Goal: Contribute content: Contribute content

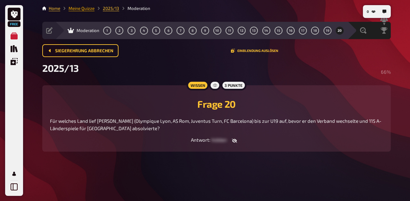
click at [74, 9] on link "Meine Quizze" at bounding box center [81, 8] width 26 height 5
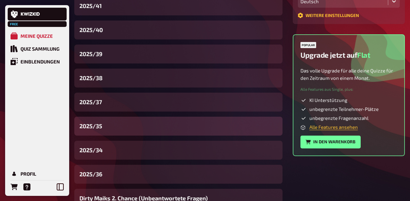
scroll to position [193, 0]
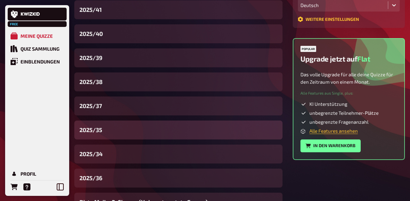
click at [102, 131] on span "2025/35" at bounding box center [90, 129] width 23 height 9
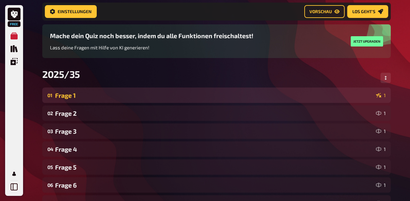
scroll to position [44, 0]
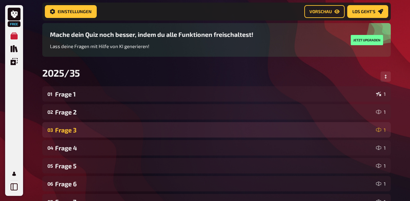
click at [81, 128] on div "Frage 3" at bounding box center [214, 129] width 318 height 7
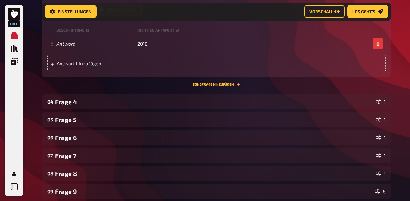
scroll to position [405, 0]
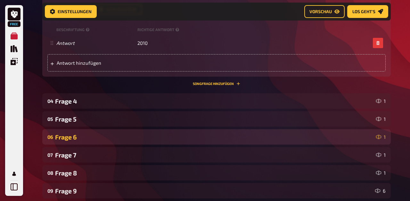
click at [79, 143] on div "06 Frage 6 1" at bounding box center [216, 136] width 348 height 15
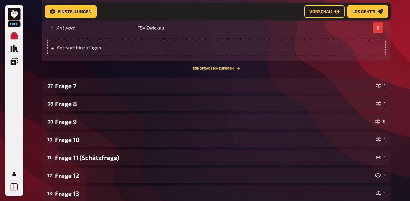
scroll to position [788, 0]
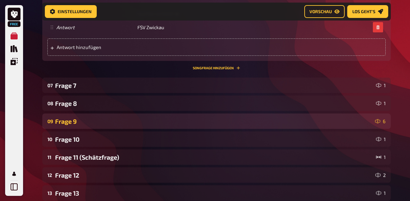
click at [77, 122] on div "Frage 9" at bounding box center [213, 120] width 317 height 7
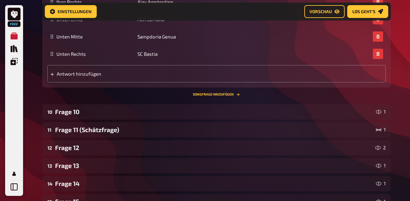
scroll to position [1222, 0]
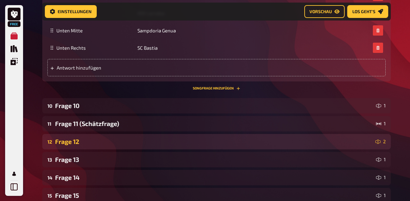
click at [78, 137] on div "12 Frage 12 2" at bounding box center [216, 141] width 348 height 15
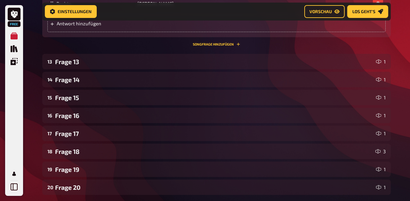
scroll to position [1649, 0]
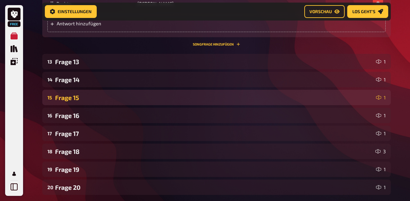
click at [74, 100] on div "Frage 15" at bounding box center [214, 97] width 318 height 7
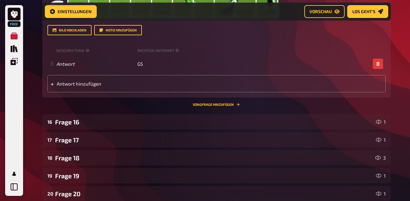
scroll to position [1956, 0]
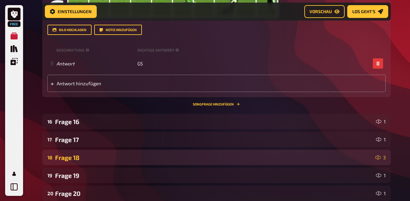
click at [77, 162] on div "18 Frage 18 3" at bounding box center [216, 156] width 348 height 15
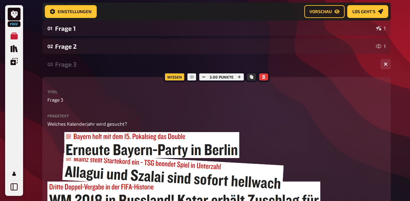
scroll to position [0, 0]
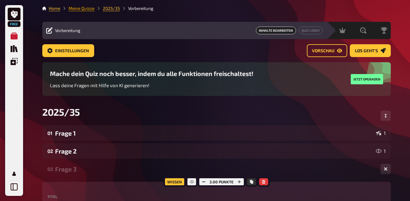
click at [75, 8] on link "Meine Quizze" at bounding box center [81, 8] width 26 height 5
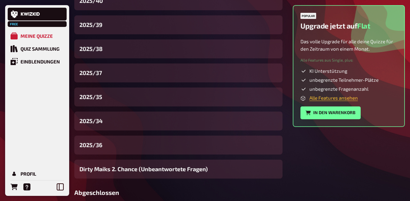
scroll to position [234, 0]
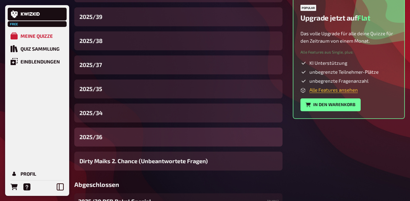
click at [108, 135] on div "2025/36" at bounding box center [178, 136] width 208 height 19
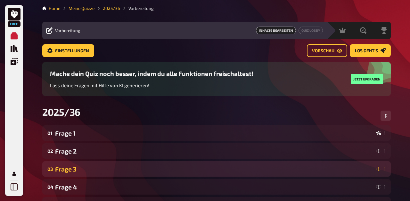
click at [94, 167] on div "Frage 3" at bounding box center [214, 168] width 318 height 7
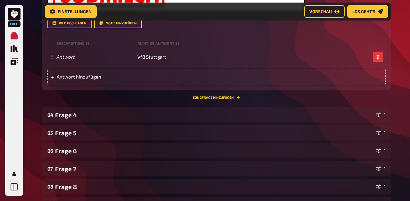
scroll to position [391, 0]
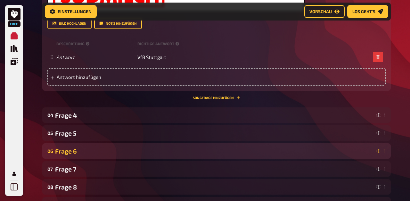
click at [74, 150] on div "Frage 6" at bounding box center [214, 150] width 318 height 7
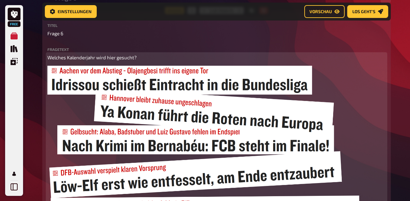
scroll to position [544, 0]
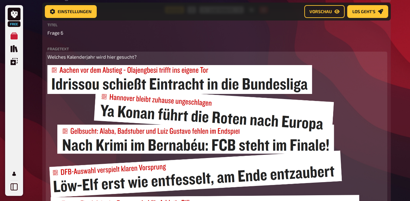
click at [107, 55] on span "Welches Kalenderjahr wird hier gesucht?" at bounding box center [91, 57] width 89 height 6
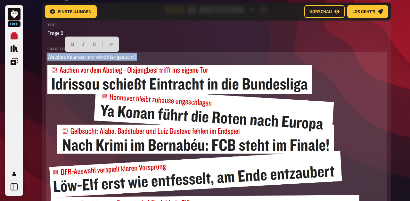
click at [107, 55] on span "Welches Kalenderjahr wird hier gesucht?" at bounding box center [91, 57] width 89 height 6
copy span "Welches Kalenderjahr wird hier gesucht?"
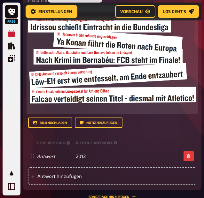
copy span "Welches Kalenderjahr wird hier gesucht?"
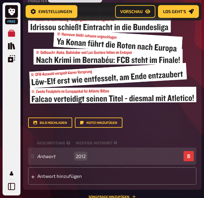
click at [79, 156] on span "2012" at bounding box center [81, 157] width 10 height 6
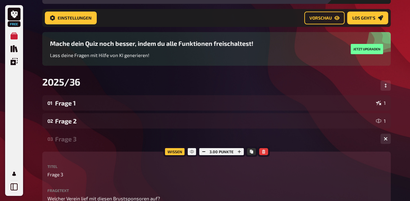
scroll to position [0, 0]
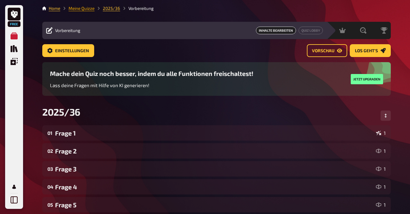
click at [82, 8] on link "Meine Quizze" at bounding box center [81, 8] width 26 height 5
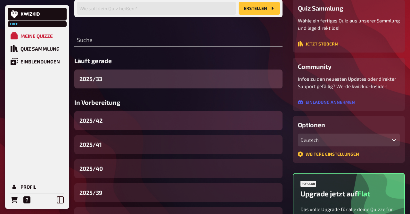
scroll to position [59, 0]
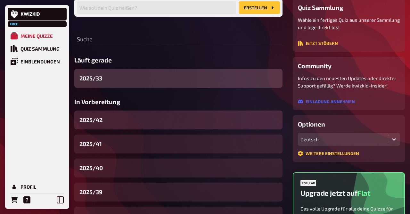
click at [106, 123] on div "2025/42" at bounding box center [178, 119] width 208 height 19
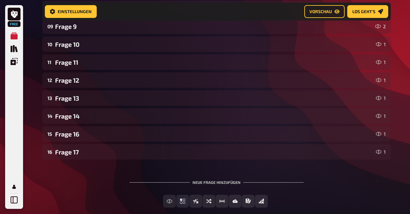
scroll to position [256, 0]
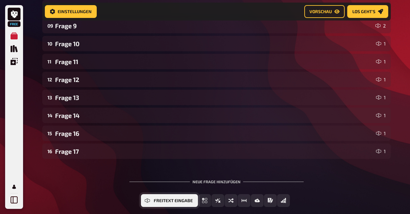
click at [150, 199] on icon "Freitext Eingabe" at bounding box center [147, 200] width 5 height 5
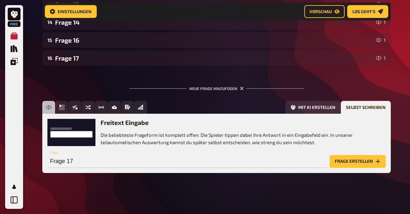
scroll to position [349, 0]
click at [120, 164] on input "Frage 17" at bounding box center [186, 161] width 279 height 13
type input "Frage 15"
click at [343, 161] on button "Frage erstellen" at bounding box center [357, 161] width 56 height 13
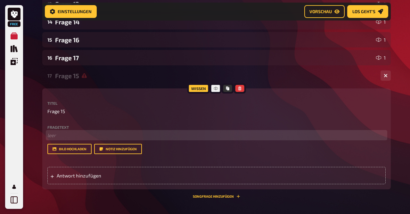
click at [78, 136] on p "﻿ leer" at bounding box center [216, 135] width 338 height 7
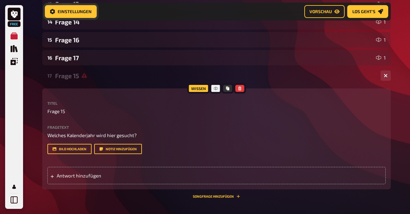
scroll to position [428, 0]
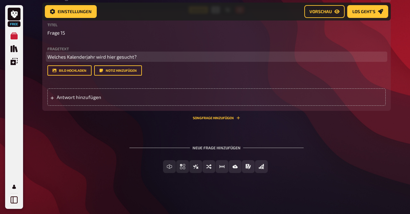
click at [140, 58] on p "Welches Kalenderjahr wird hier gesucht?" at bounding box center [216, 56] width 338 height 7
click at [145, 57] on p "Welches Kalenderjahr wird hier gesucht?" at bounding box center [216, 56] width 338 height 7
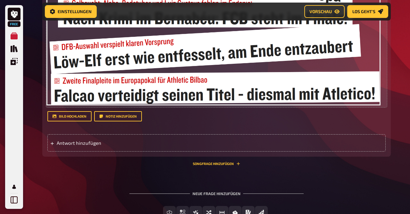
scroll to position [560, 0]
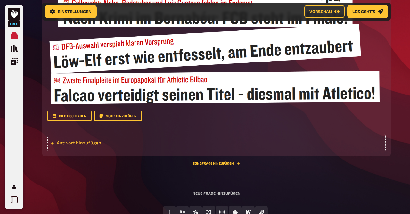
click at [85, 144] on span "Antwort hinzufügen" at bounding box center [107, 143] width 100 height 6
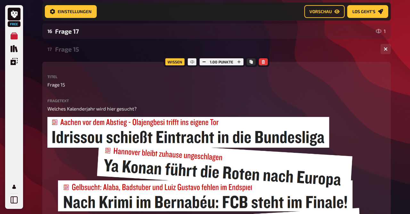
scroll to position [374, 0]
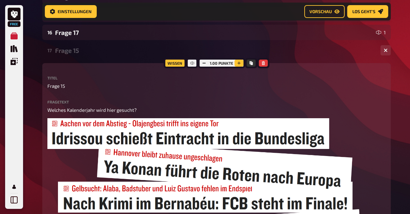
click at [239, 64] on icon "button" at bounding box center [239, 63] width 4 height 4
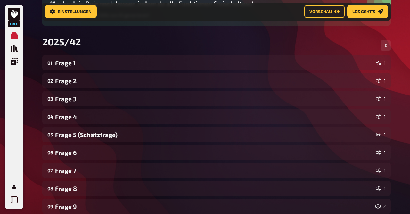
scroll to position [72, 0]
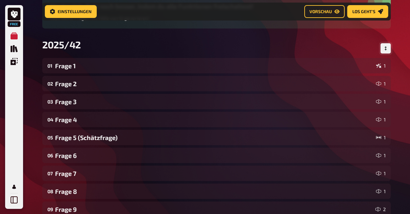
click at [386, 48] on icon "Reihenfolge anpassen" at bounding box center [385, 48] width 2 height 4
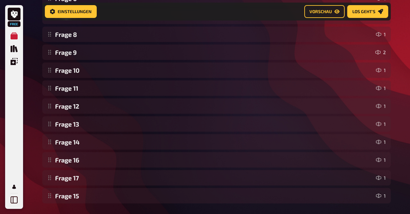
scroll to position [250, 0]
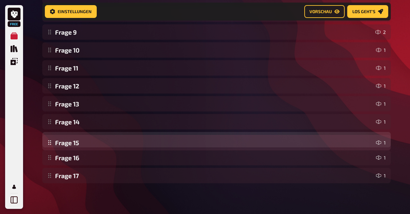
drag, startPoint x: 73, startPoint y: 177, endPoint x: 72, endPoint y: 144, distance: 32.6
click at [72, 144] on div "Frage 1 1 Frage 2 1 Frage 3 1 Frage 4 1 Frage 5 (Schätzfrage) 1 Frage 6 1 Frage…" at bounding box center [216, 32] width 348 height 302
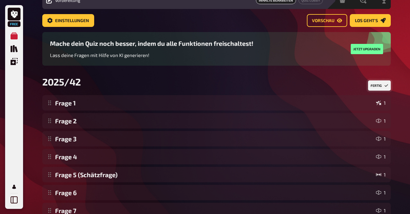
scroll to position [0, 0]
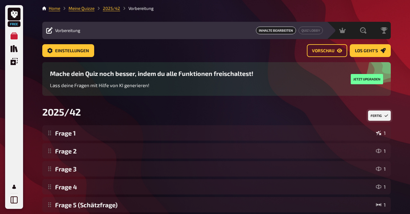
click at [377, 117] on button "Fertig" at bounding box center [379, 115] width 23 height 10
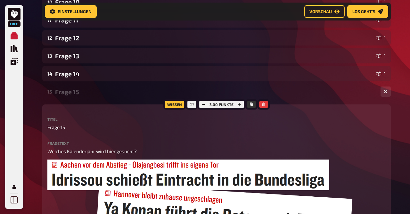
scroll to position [291, 0]
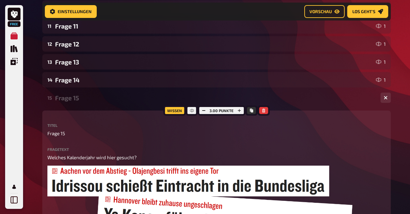
click at [73, 101] on div "Frage 15" at bounding box center [215, 97] width 320 height 7
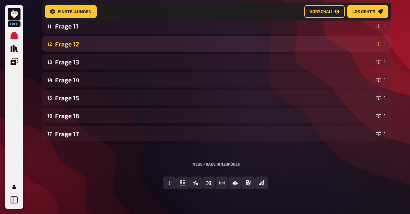
click at [77, 45] on div "Frage 12" at bounding box center [214, 43] width 318 height 7
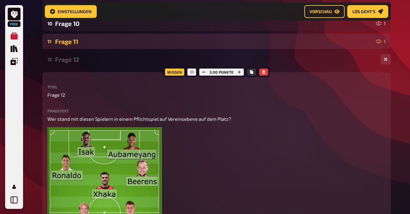
scroll to position [276, 0]
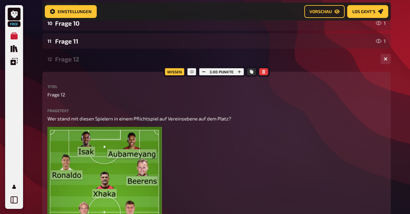
click at [69, 58] on div "Frage 12" at bounding box center [215, 58] width 320 height 7
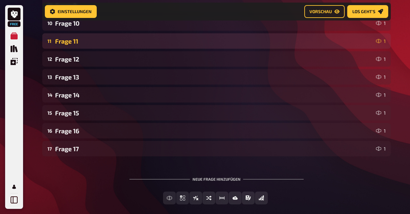
scroll to position [0, 0]
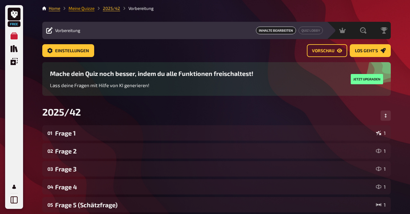
click at [83, 11] on link "Meine Quizze" at bounding box center [81, 8] width 26 height 5
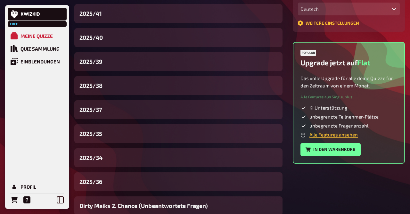
scroll to position [189, 0]
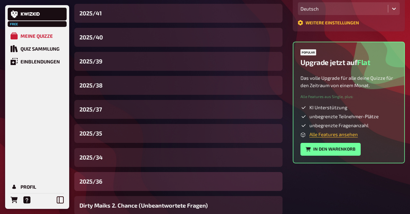
click at [104, 181] on div "2025/36" at bounding box center [178, 181] width 208 height 19
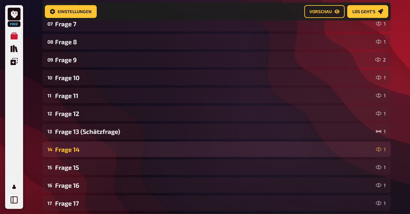
scroll to position [222, 0]
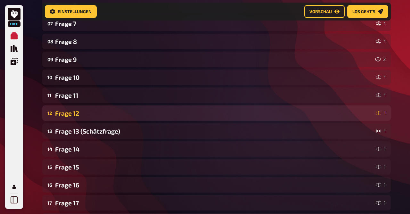
click at [84, 113] on div "Frage 12" at bounding box center [214, 112] width 318 height 7
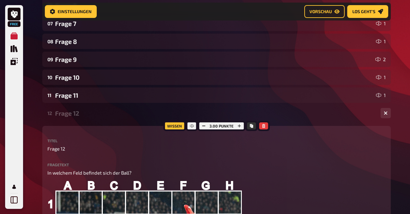
click at [84, 113] on div "Frage 12" at bounding box center [215, 112] width 320 height 7
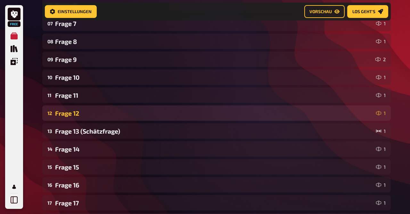
click at [76, 109] on div "12 Frage 12 1" at bounding box center [216, 112] width 348 height 15
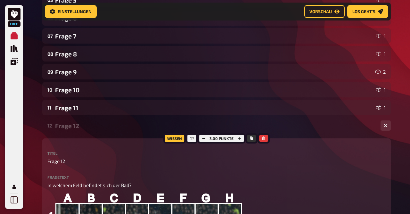
scroll to position [199, 0]
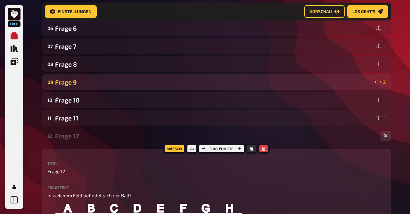
click at [70, 80] on div "Frage 9" at bounding box center [213, 81] width 317 height 7
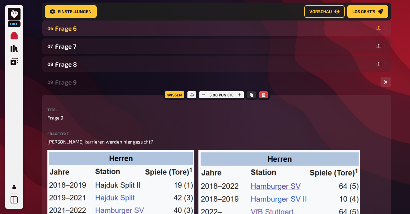
click at [75, 33] on div "06 Frage 6 1" at bounding box center [216, 27] width 348 height 15
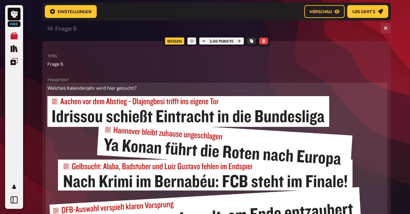
click at [122, 132] on img at bounding box center [213, 181] width 332 height 171
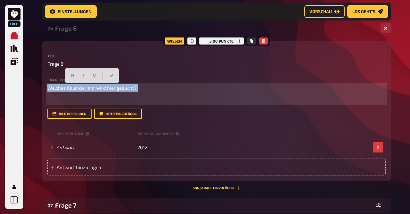
drag, startPoint x: 116, startPoint y: 97, endPoint x: 27, endPoint y: 63, distance: 95.7
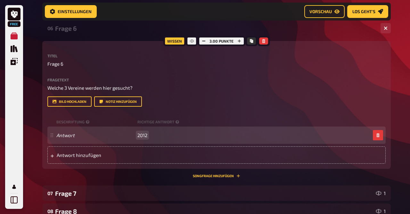
click at [140, 136] on span "2012" at bounding box center [142, 135] width 10 height 6
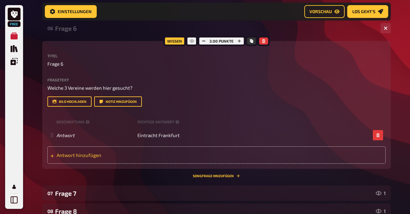
click at [86, 154] on span "Antwort hinzufügen" at bounding box center [107, 155] width 100 height 6
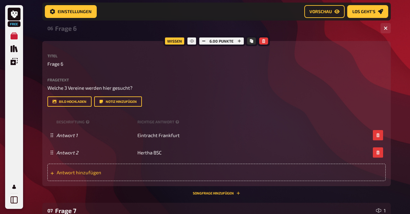
click at [86, 174] on span "Antwort hinzufügen" at bounding box center [107, 172] width 100 height 6
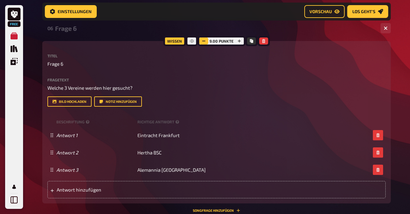
click at [200, 40] on button "button" at bounding box center [203, 40] width 9 height 7
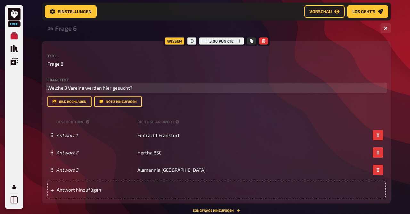
click at [143, 88] on p "Welche 3 Vereine werden hier gesucht?" at bounding box center [216, 87] width 338 height 7
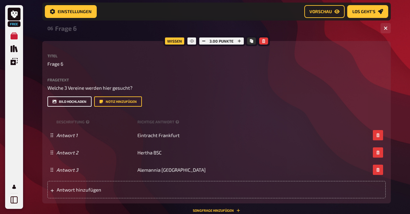
click at [71, 104] on button "Bild hochladen" at bounding box center [69, 101] width 44 height 10
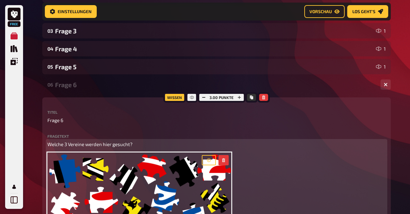
scroll to position [128, 0]
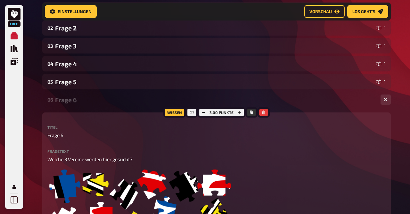
click at [77, 101] on div "Frage 6" at bounding box center [215, 99] width 320 height 7
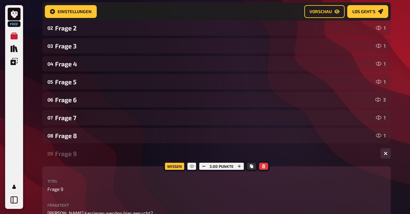
click at [100, 156] on div "Frage 9" at bounding box center [215, 153] width 320 height 7
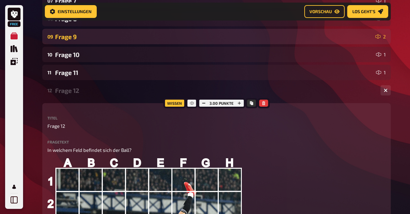
scroll to position [252, 0]
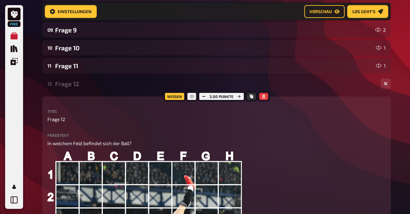
click at [88, 86] on div "Frage 12" at bounding box center [215, 83] width 320 height 7
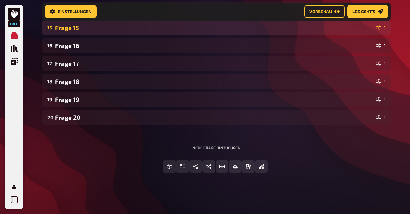
scroll to position [0, 0]
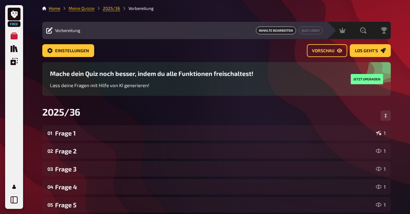
click at [84, 10] on link "Meine Quizze" at bounding box center [81, 8] width 26 height 5
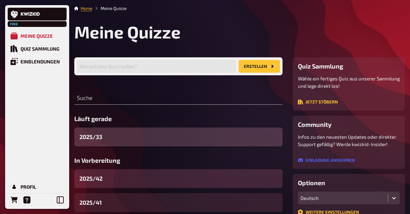
click at [112, 183] on div "2025/42" at bounding box center [178, 178] width 208 height 19
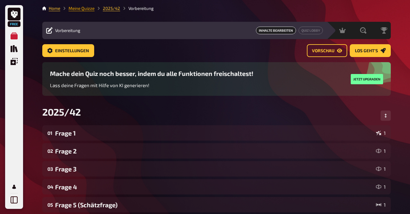
click at [87, 10] on link "Meine Quizze" at bounding box center [81, 8] width 26 height 5
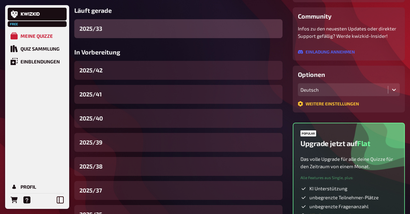
scroll to position [108, 0]
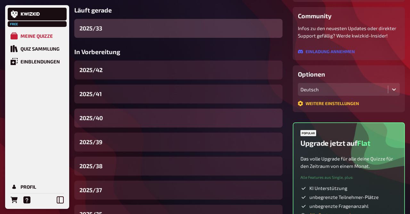
click at [121, 121] on div "2025/40" at bounding box center [178, 117] width 208 height 19
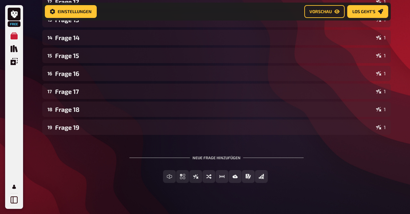
scroll to position [333, 0]
click at [121, 121] on div "19 Frage 19 1" at bounding box center [216, 127] width 348 height 15
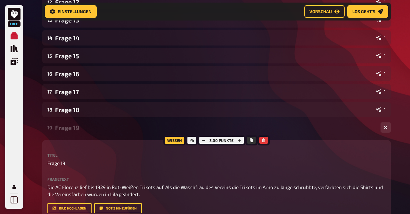
click at [121, 121] on div "19 Frage 19 1" at bounding box center [216, 127] width 348 height 15
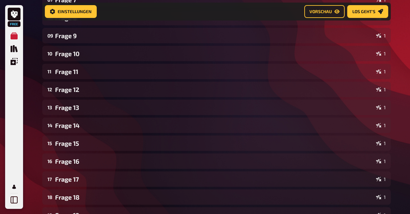
scroll to position [344, 0]
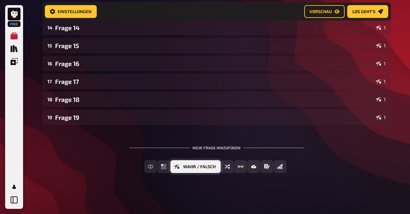
click at [202, 166] on span "Wahr / Falsch" at bounding box center [199, 167] width 32 height 4
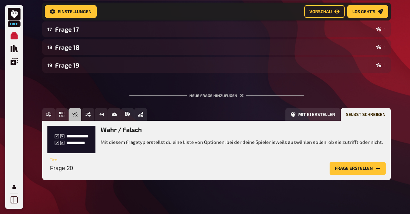
scroll to position [396, 0]
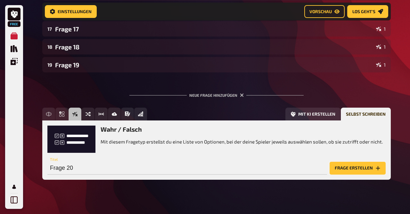
click at [346, 169] on button "Frage erstellen" at bounding box center [357, 168] width 56 height 13
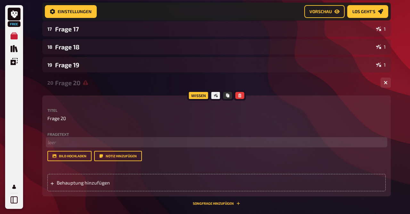
click at [67, 146] on p "﻿ leer" at bounding box center [216, 142] width 338 height 7
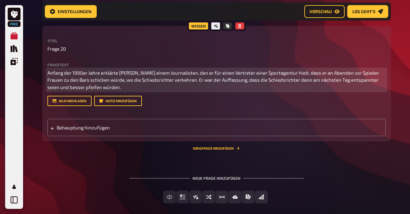
scroll to position [470, 0]
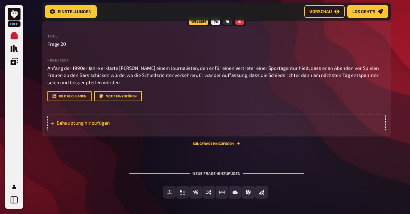
click at [195, 118] on div "Behauptung hinzufügen" at bounding box center [216, 122] width 338 height 17
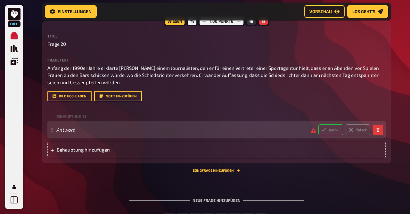
click at [328, 125] on label "wahr" at bounding box center [330, 129] width 25 height 11
click at [318, 124] on input "wahr" at bounding box center [318, 124] width 0 height 0
radio input "true"
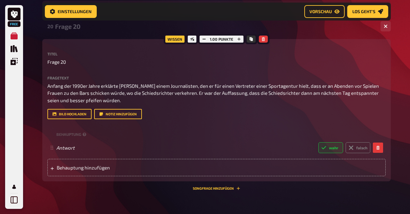
scroll to position [449, 0]
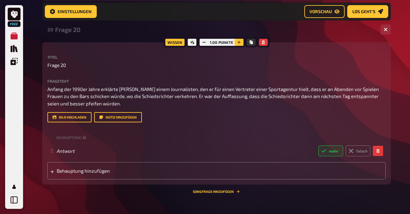
click at [239, 44] on icon "button" at bounding box center [239, 42] width 4 height 4
click at [239, 44] on icon "button" at bounding box center [238, 42] width 3 height 3
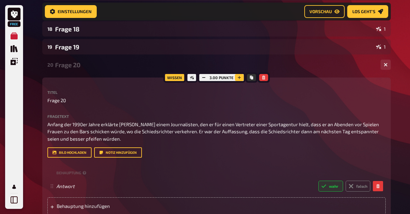
scroll to position [413, 0]
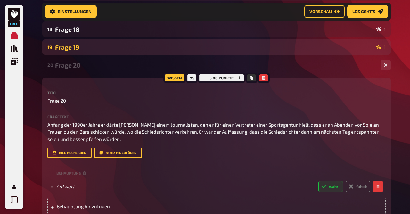
click at [175, 54] on div "19 Frage 19 1" at bounding box center [216, 46] width 348 height 15
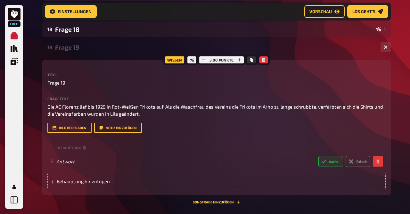
click at [175, 54] on div "19 Frage 19 1" at bounding box center [216, 46] width 348 height 15
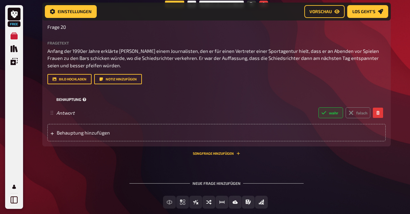
scroll to position [523, 0]
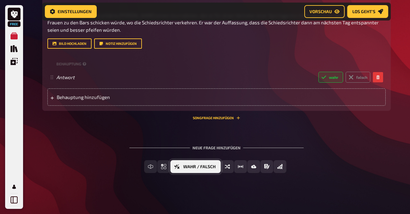
click at [182, 166] on button "Wahr / Falsch" at bounding box center [195, 166] width 50 height 13
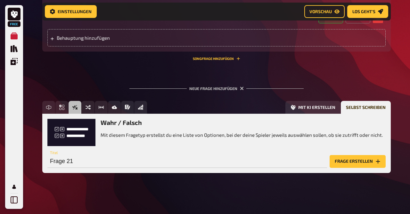
scroll to position [582, 0]
click at [350, 160] on button "Frage erstellen" at bounding box center [357, 161] width 56 height 13
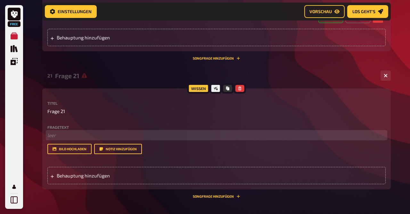
click at [134, 139] on p "﻿ leer" at bounding box center [216, 135] width 338 height 7
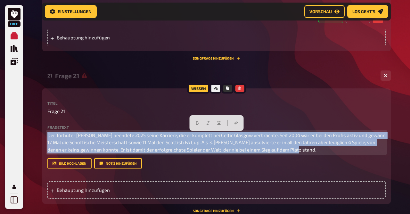
drag, startPoint x: 288, startPoint y: 151, endPoint x: 1, endPoint y: 104, distance: 290.9
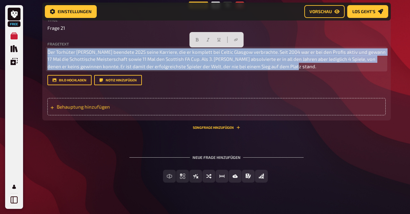
scroll to position [668, 0]
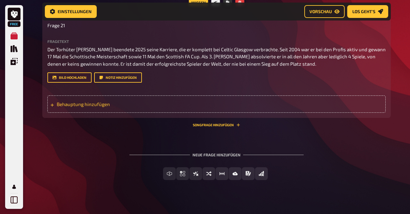
click at [94, 105] on span "Behauptung hinzufügen" at bounding box center [107, 104] width 100 height 6
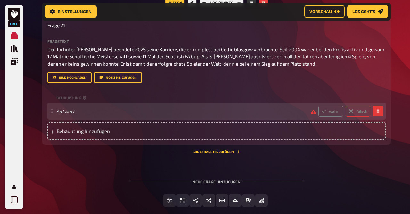
click at [353, 111] on icon at bounding box center [350, 110] width 5 height 5
click at [318, 106] on input "falsch" at bounding box center [318, 105] width 0 height 0
radio input "true"
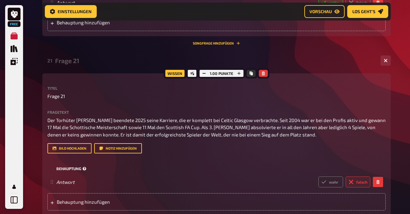
scroll to position [597, 0]
click at [238, 73] on icon "button" at bounding box center [238, 73] width 3 height 3
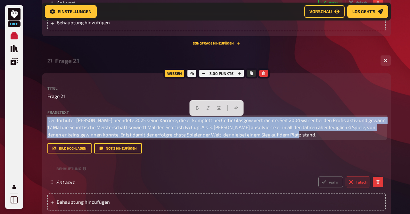
drag, startPoint x: 302, startPoint y: 137, endPoint x: 34, endPoint y: 90, distance: 272.0
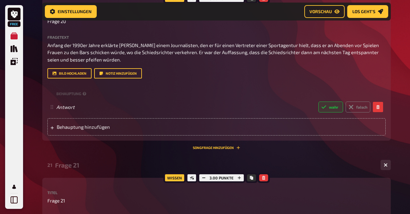
scroll to position [493, 0]
click at [71, 167] on div "Frage 21" at bounding box center [215, 165] width 320 height 7
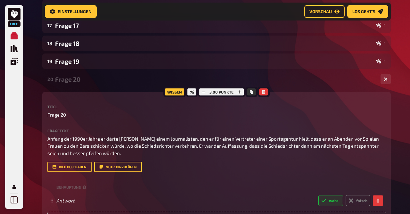
scroll to position [399, 0]
click at [73, 85] on div "20 Frage 20 1" at bounding box center [216, 79] width 348 height 15
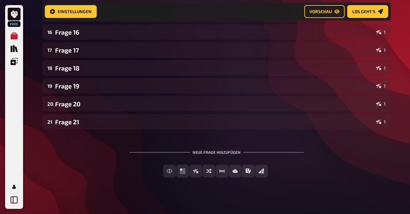
scroll to position [380, 0]
